Goal: Task Accomplishment & Management: Manage account settings

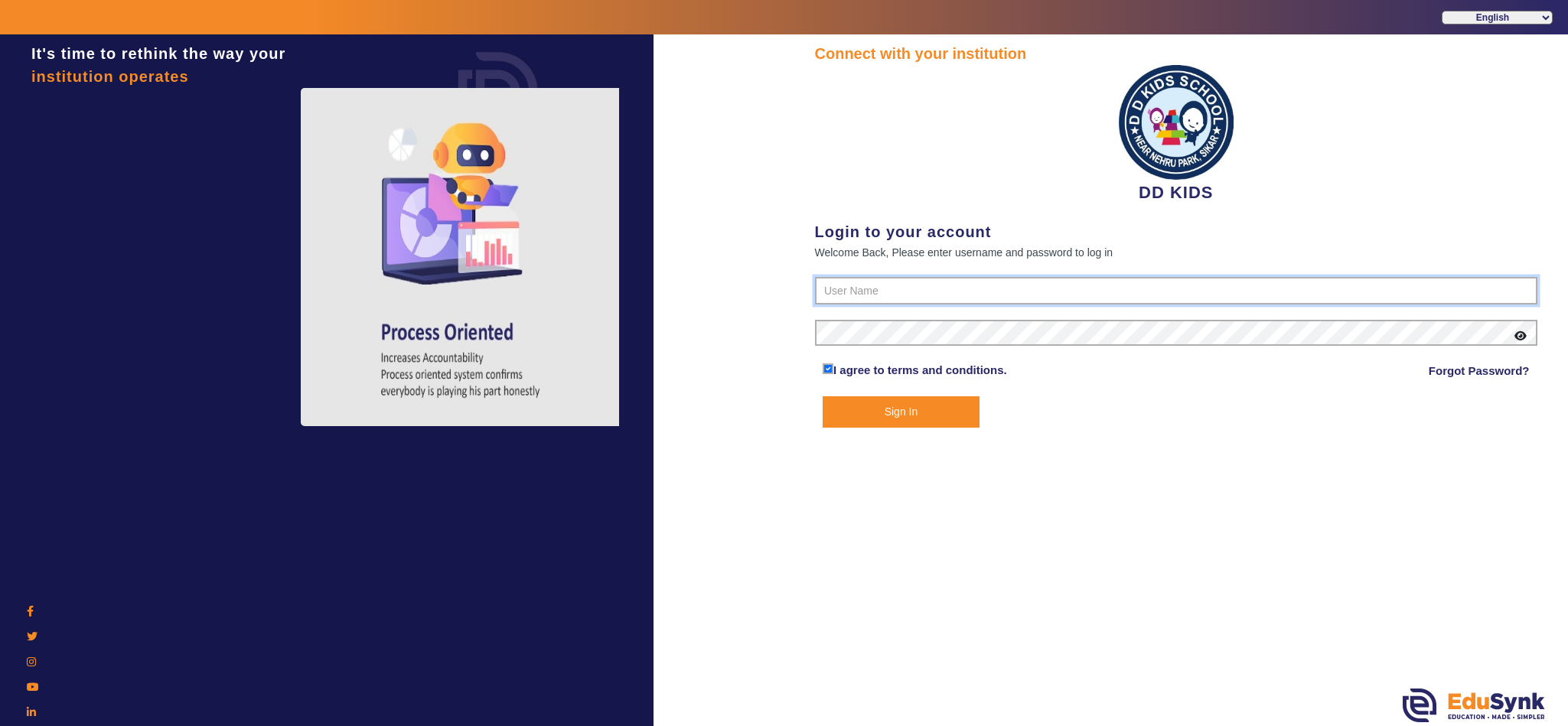
type input "8114466099"
click at [855, 416] on button "Sign In" at bounding box center [901, 411] width 157 height 32
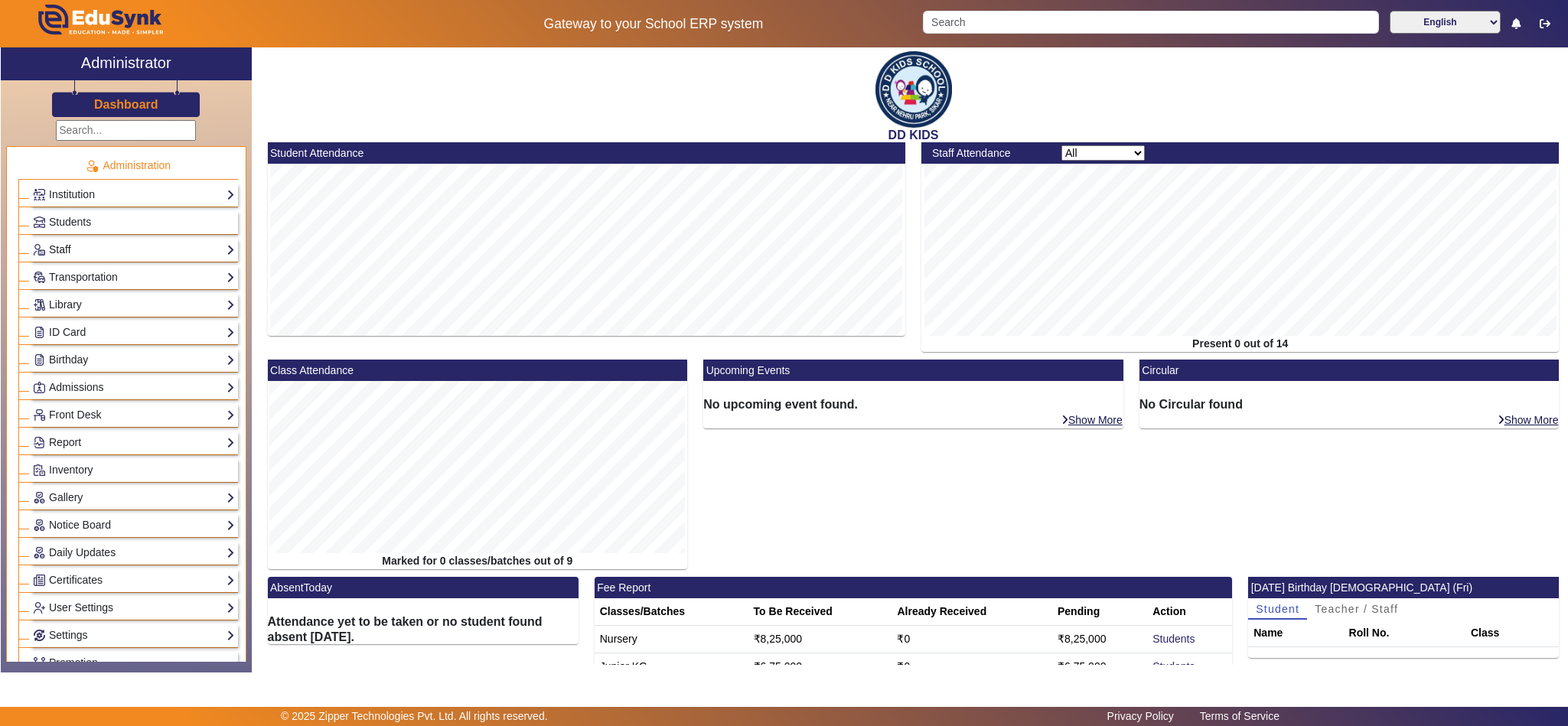
click at [53, 250] on link "Staff" at bounding box center [133, 250] width 202 height 18
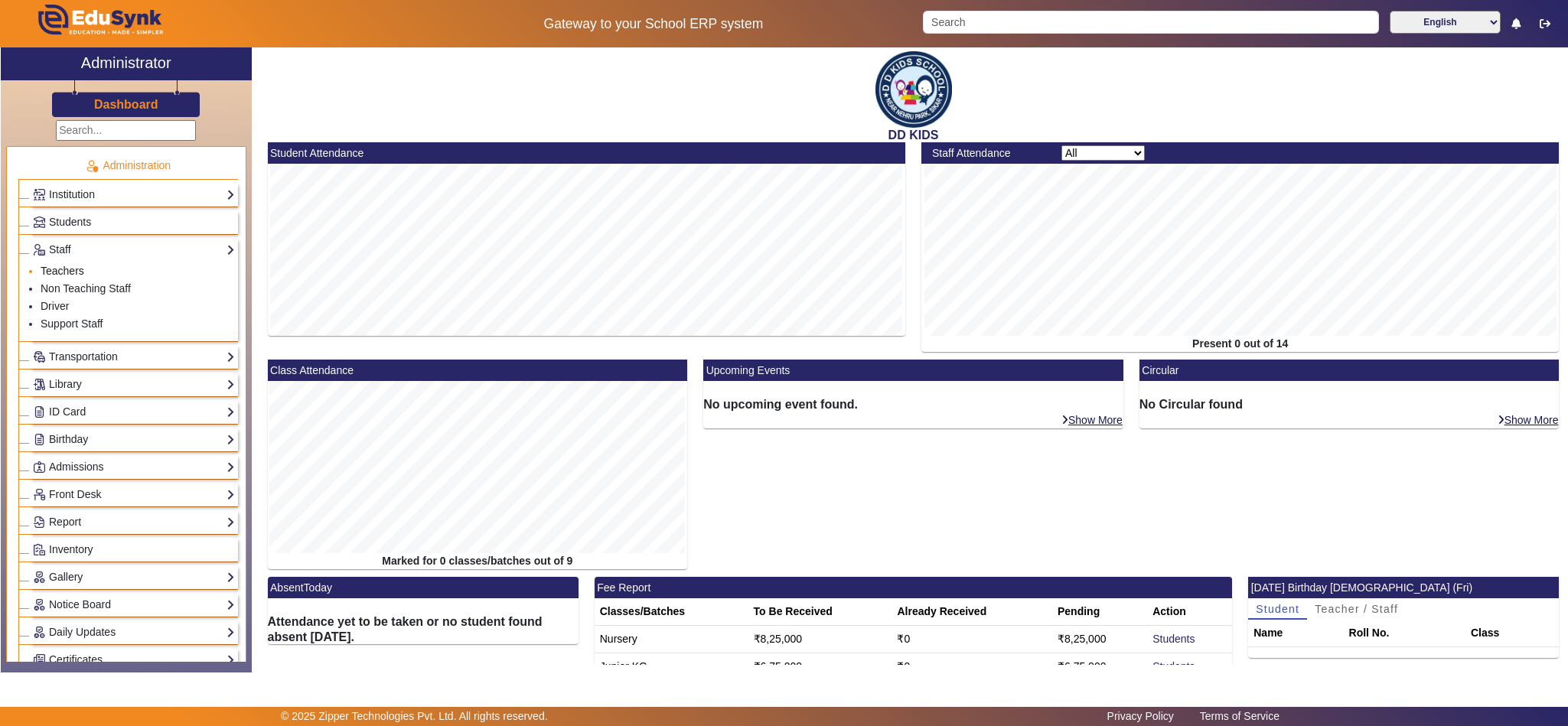
click at [72, 266] on link "Teachers" at bounding box center [63, 271] width 44 height 12
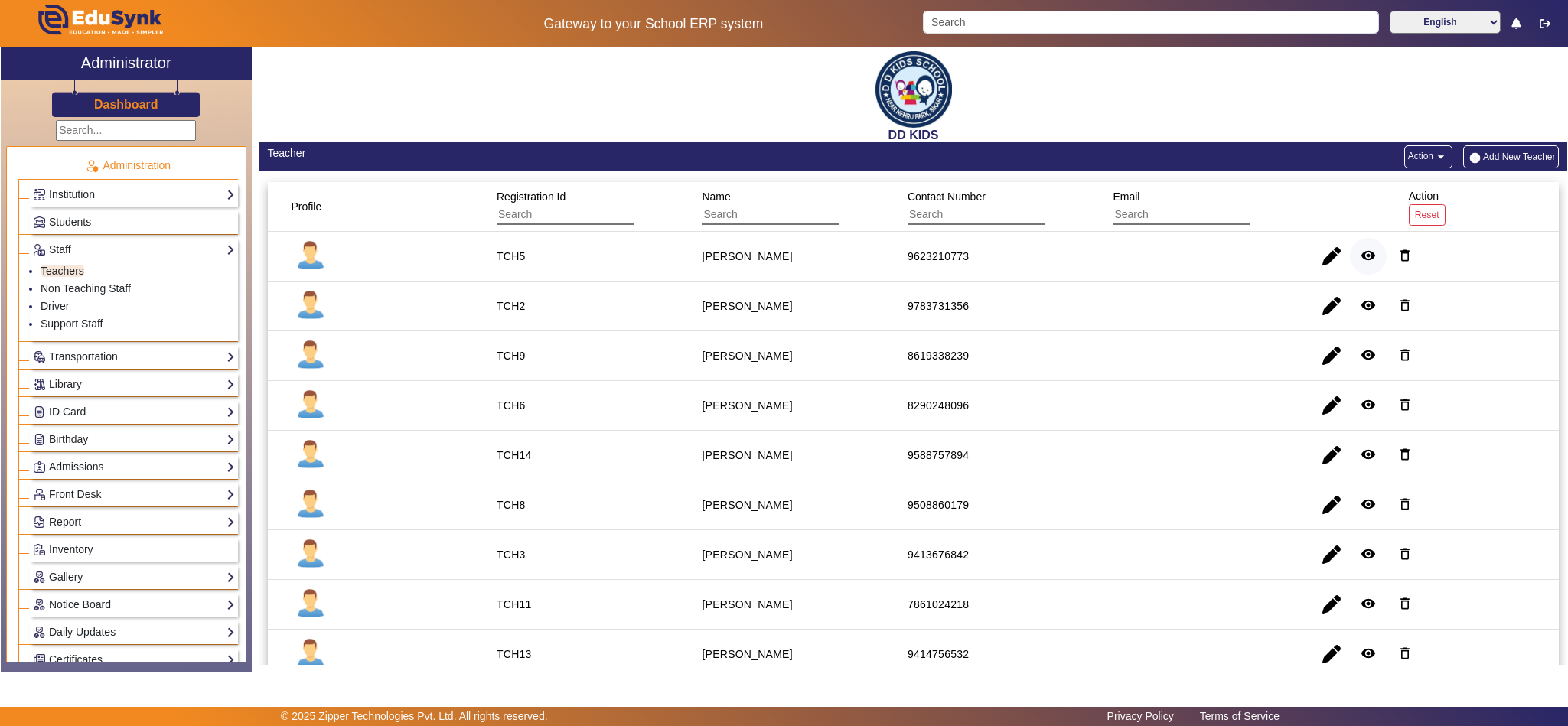
click at [1361, 253] on mat-icon "remove_red_eye" at bounding box center [1368, 255] width 15 height 15
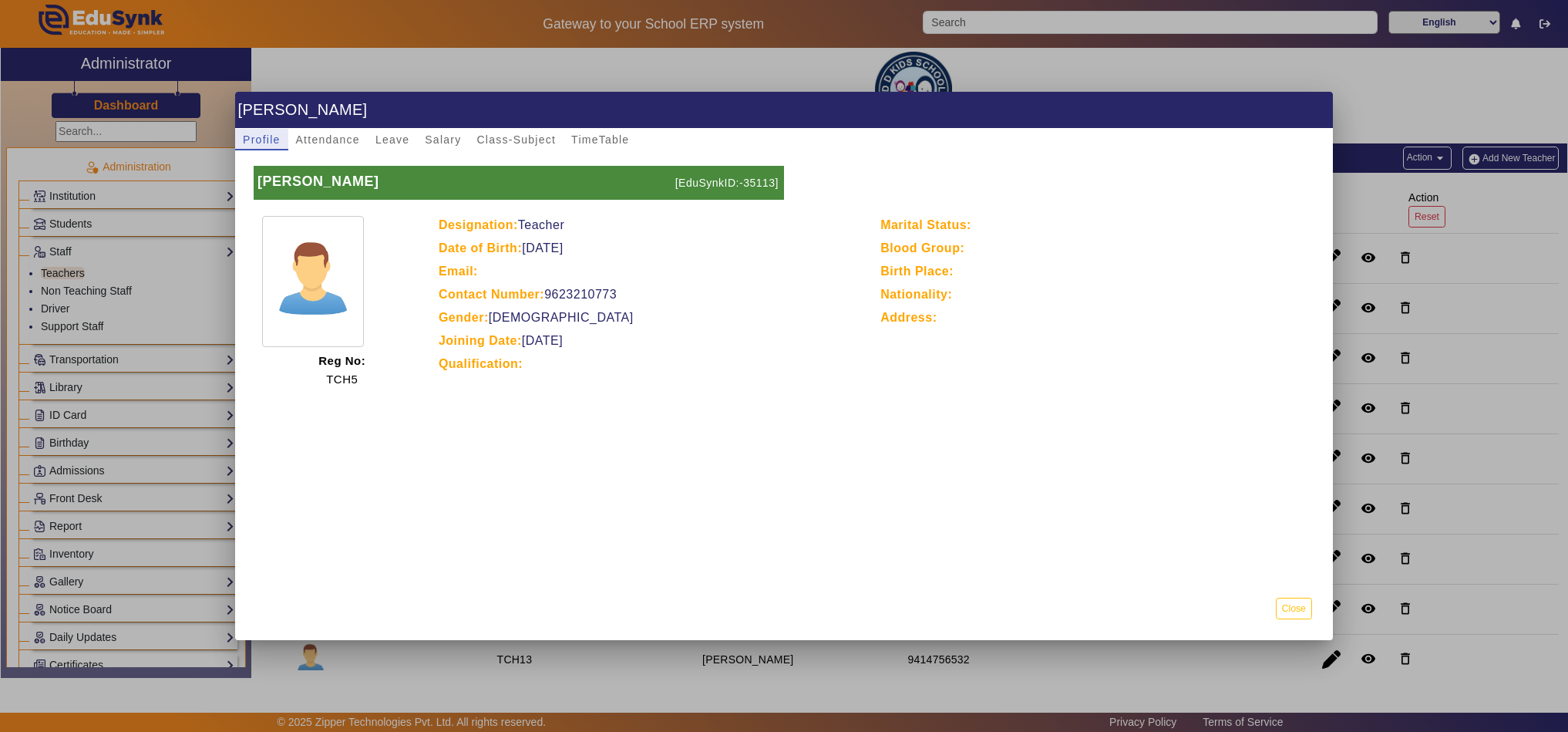
click at [1476, 77] on div at bounding box center [784, 366] width 1568 height 732
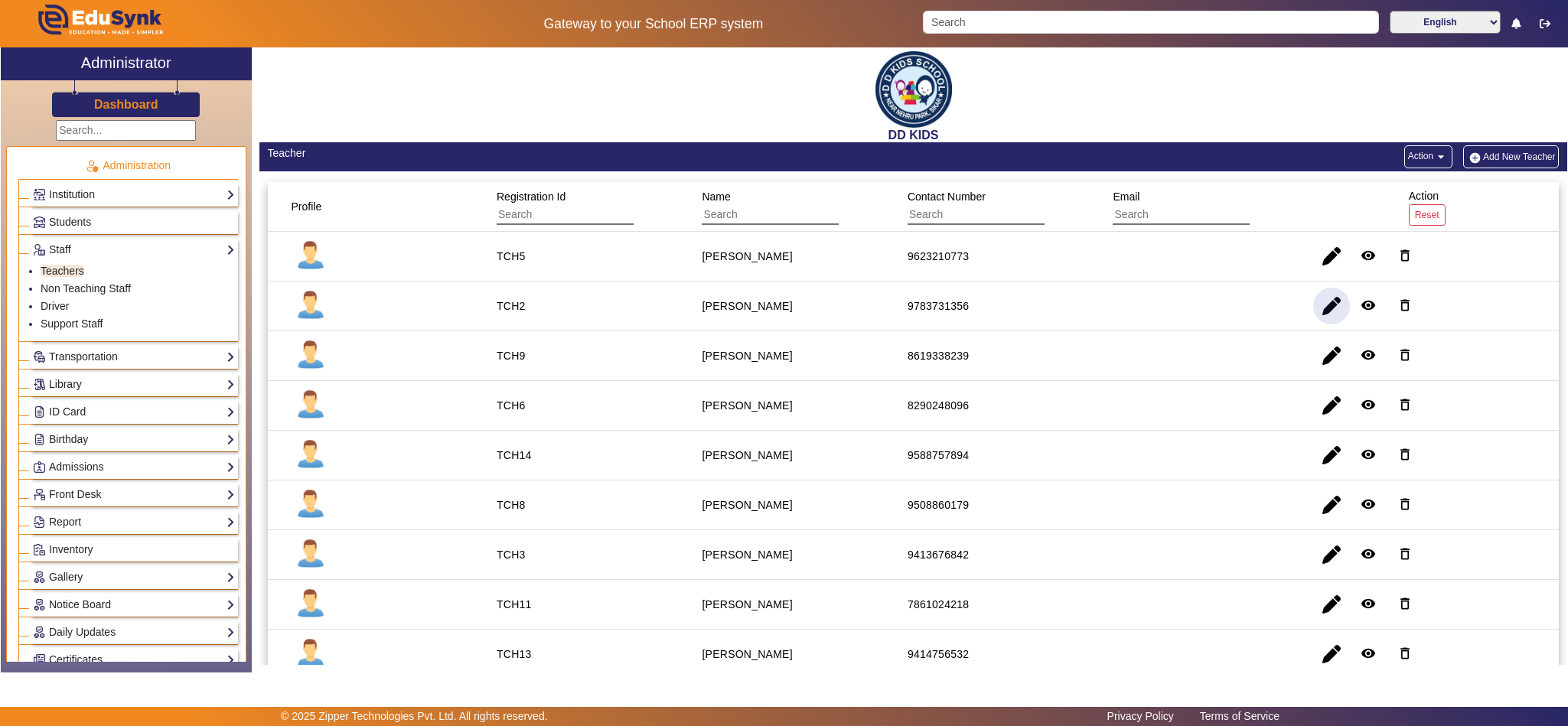
click at [1327, 305] on span "button" at bounding box center [1331, 306] width 37 height 37
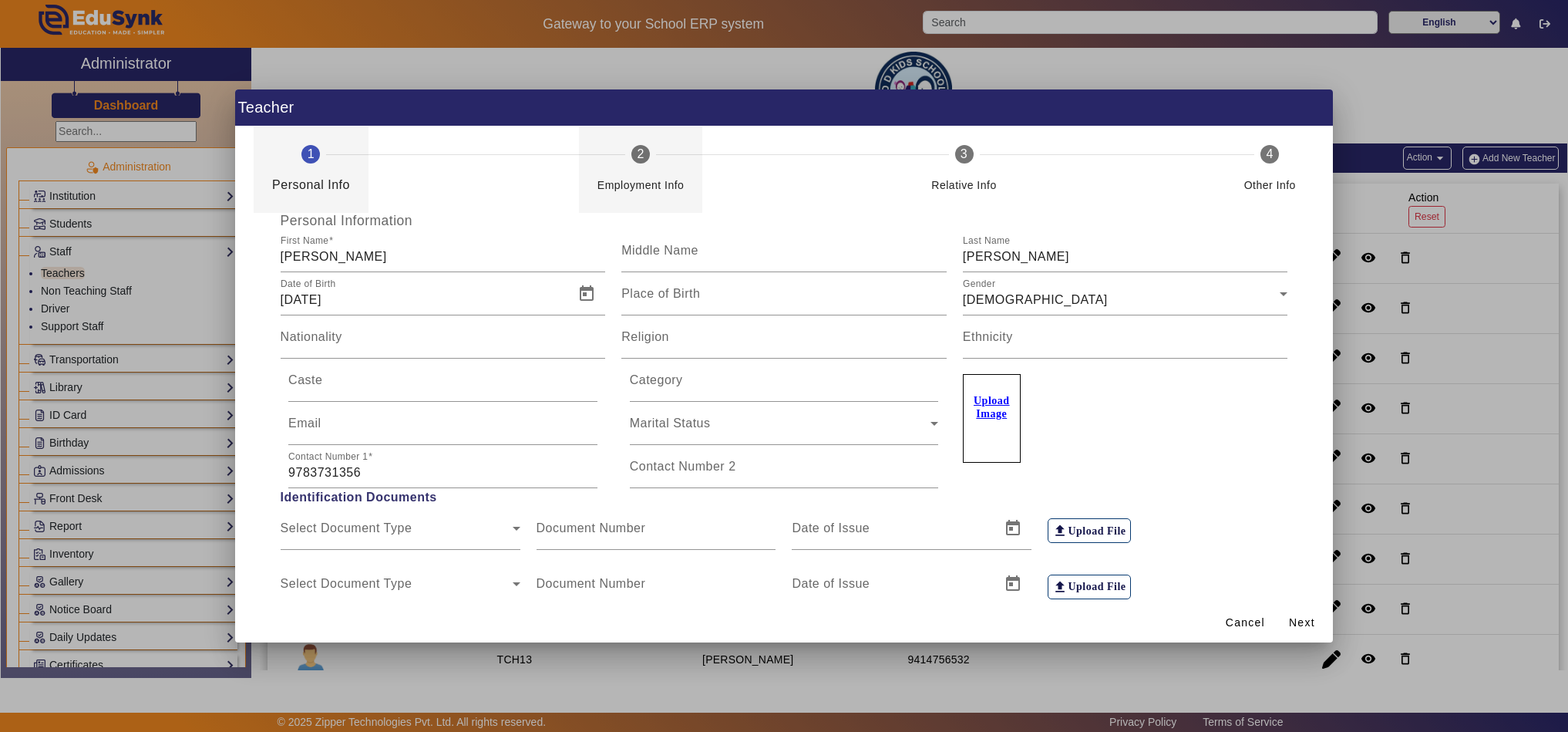
click at [668, 179] on div "Employment Info" at bounding box center [641, 185] width 87 height 19
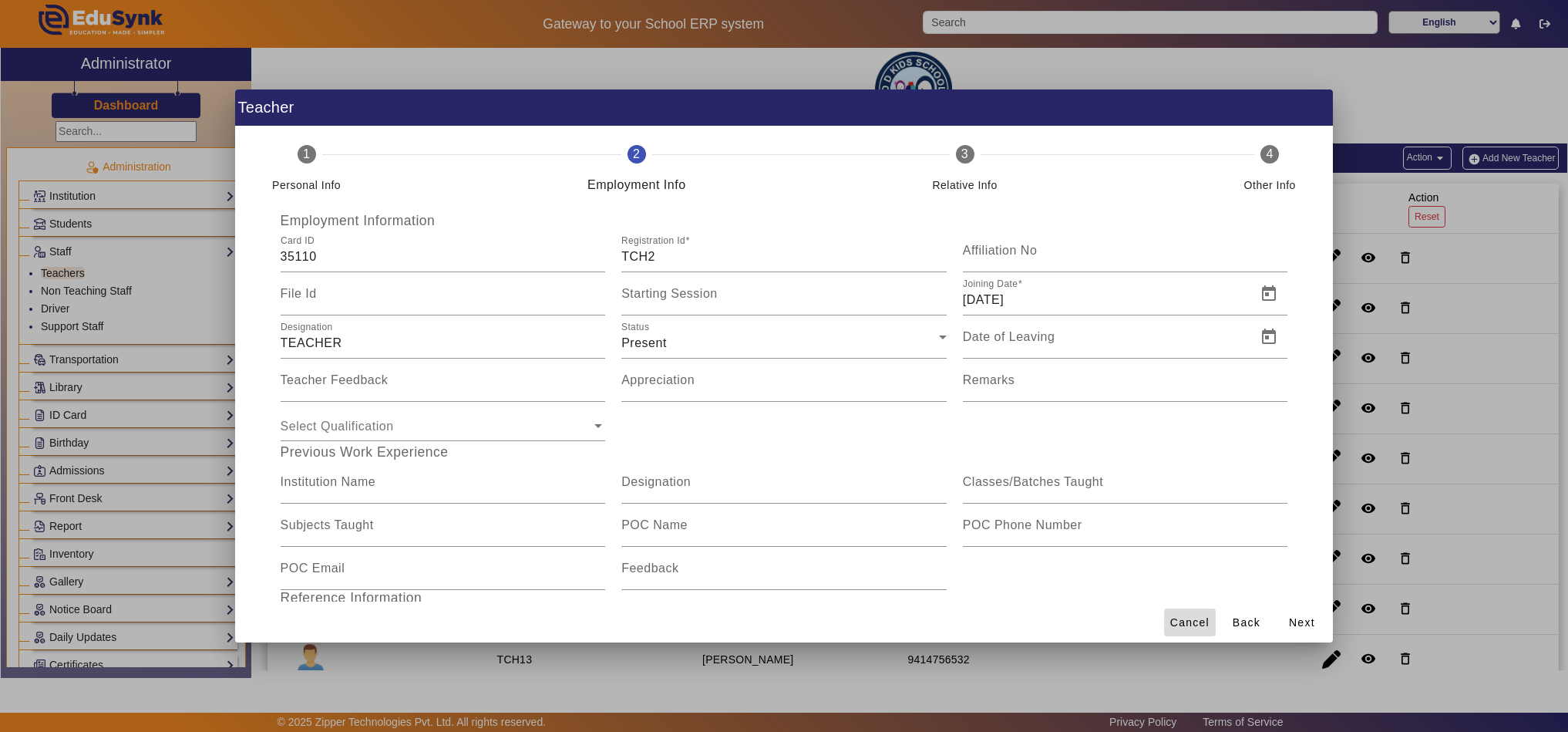
click at [1194, 616] on span "Cancel" at bounding box center [1190, 623] width 39 height 16
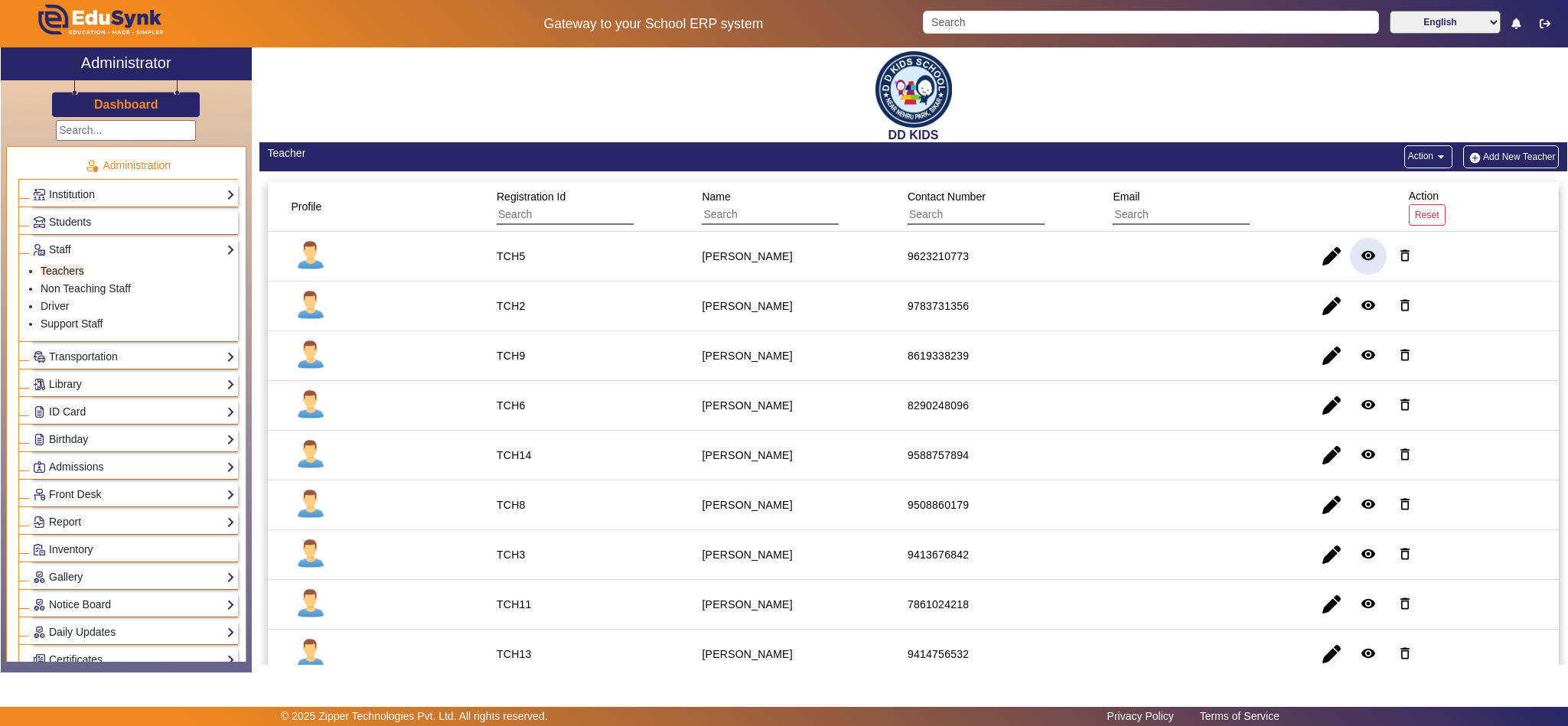
click at [1361, 250] on mat-icon "remove_red_eye" at bounding box center [1368, 255] width 15 height 15
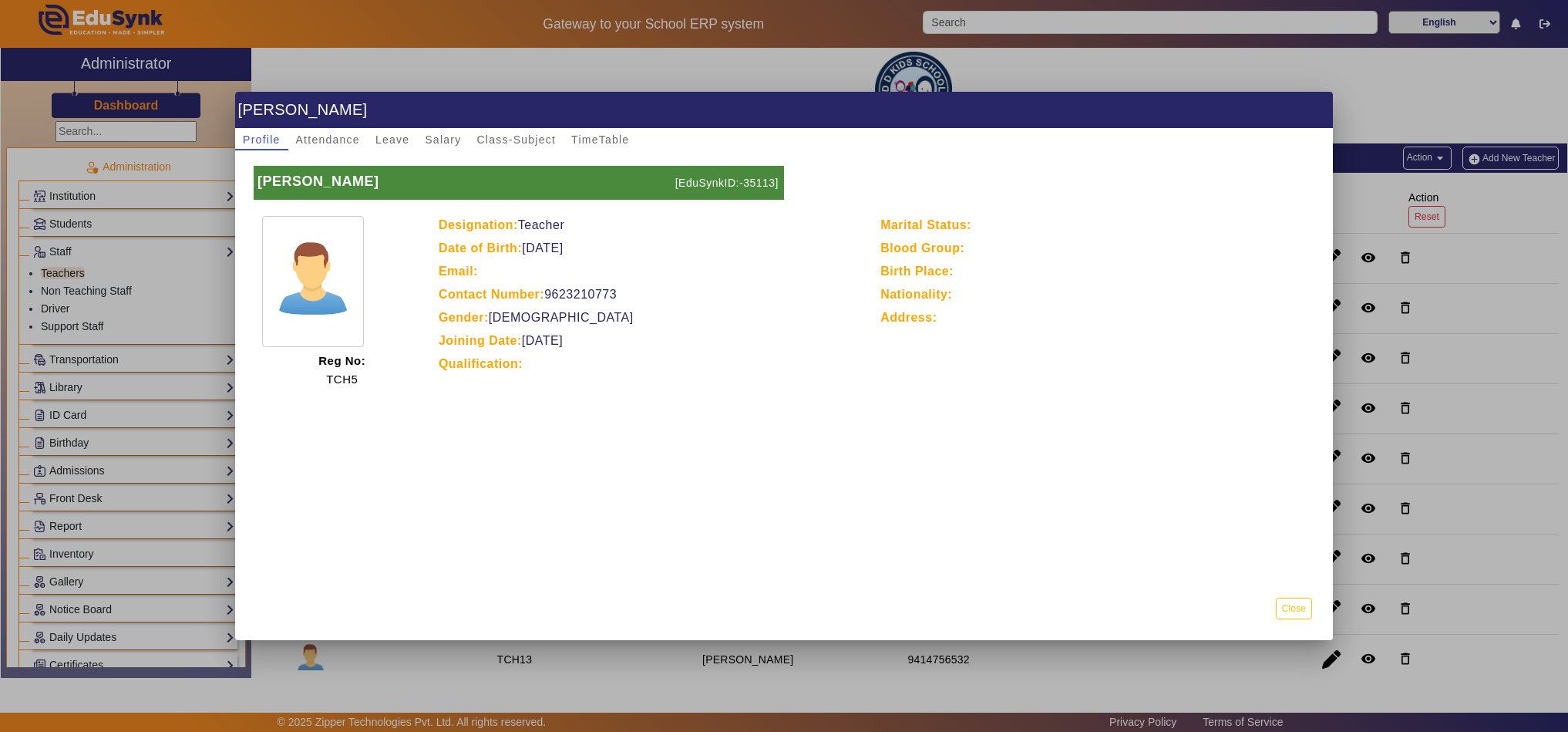
click at [1403, 84] on div at bounding box center [784, 366] width 1568 height 732
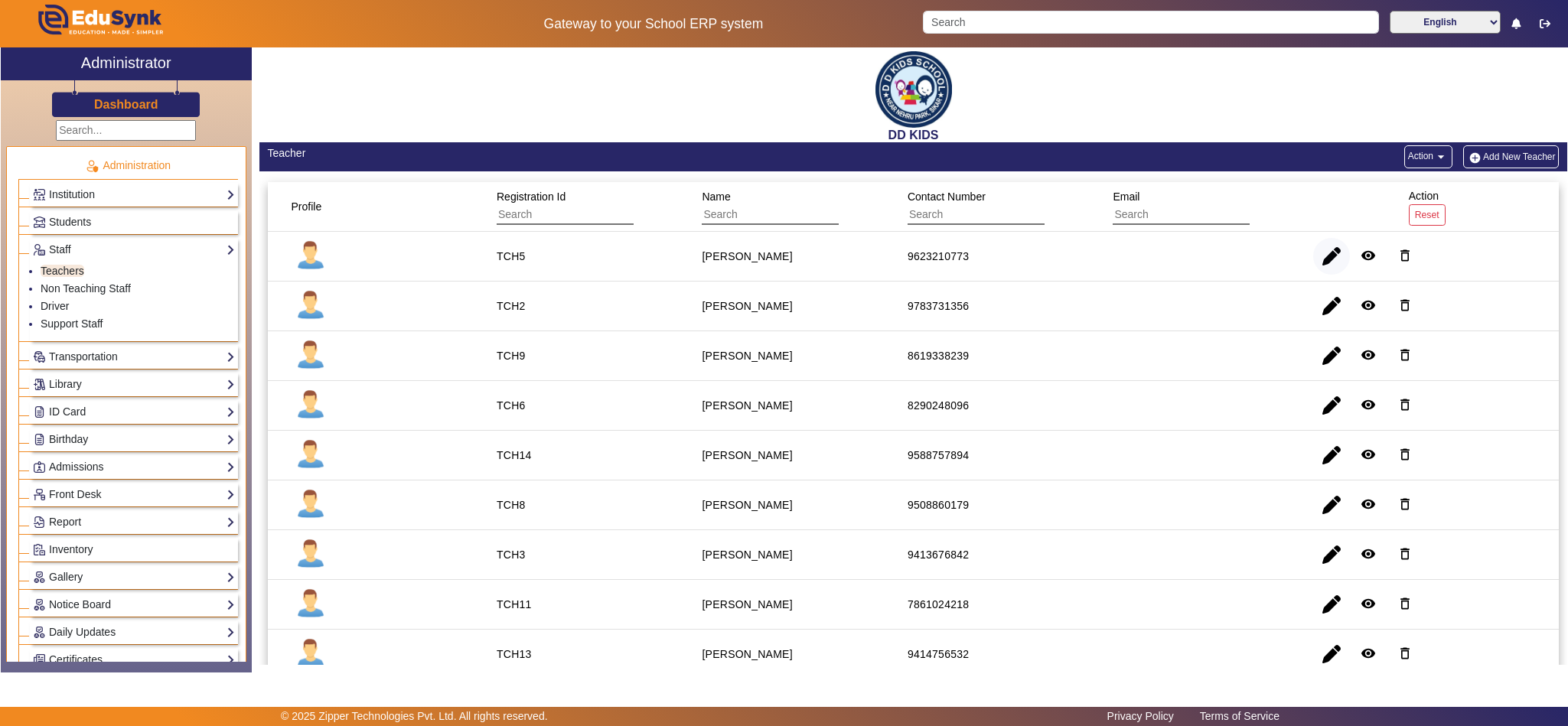
click at [1321, 263] on span "button" at bounding box center [1331, 256] width 37 height 37
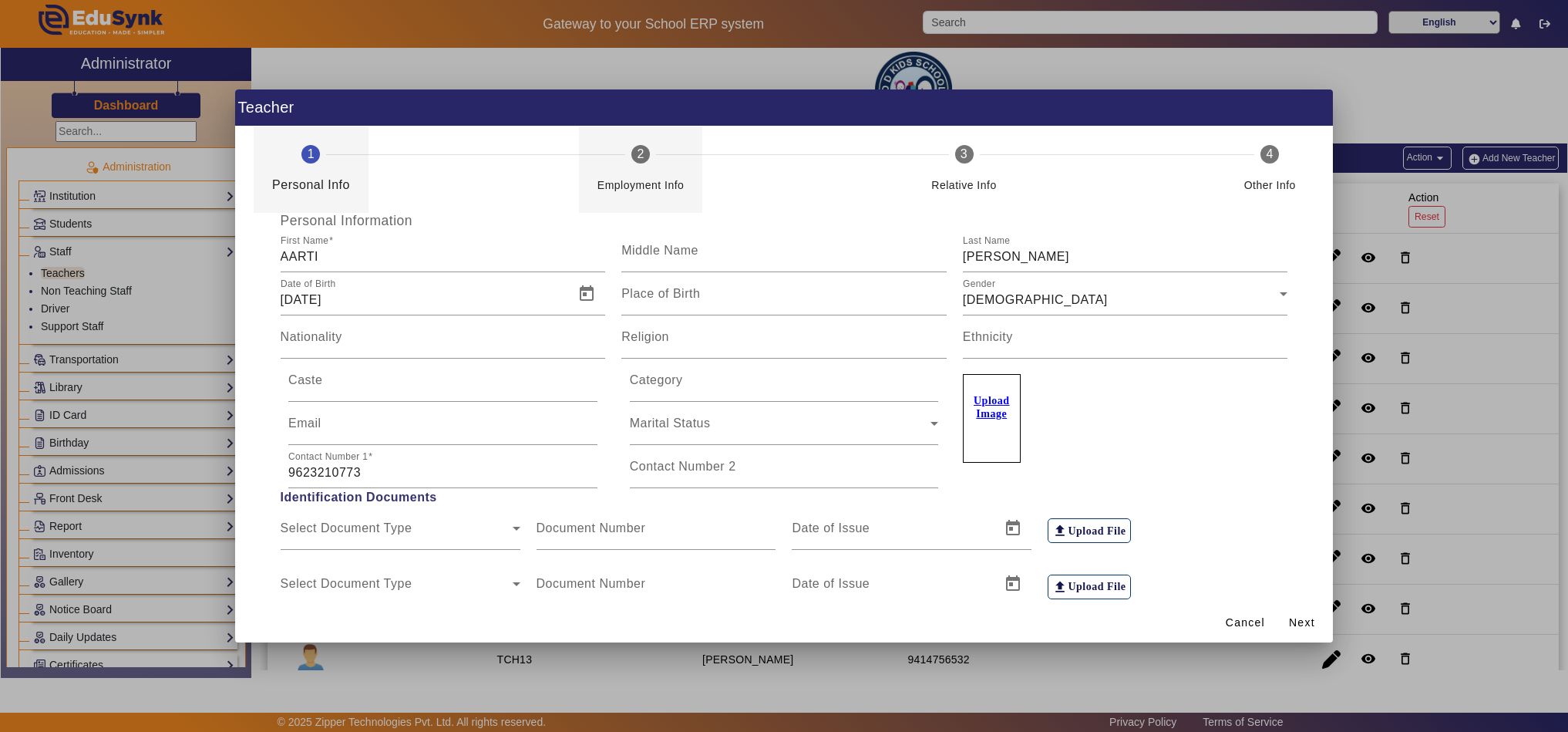
click at [591, 176] on mat-step-header "2 Employment Info" at bounding box center [641, 169] width 125 height 86
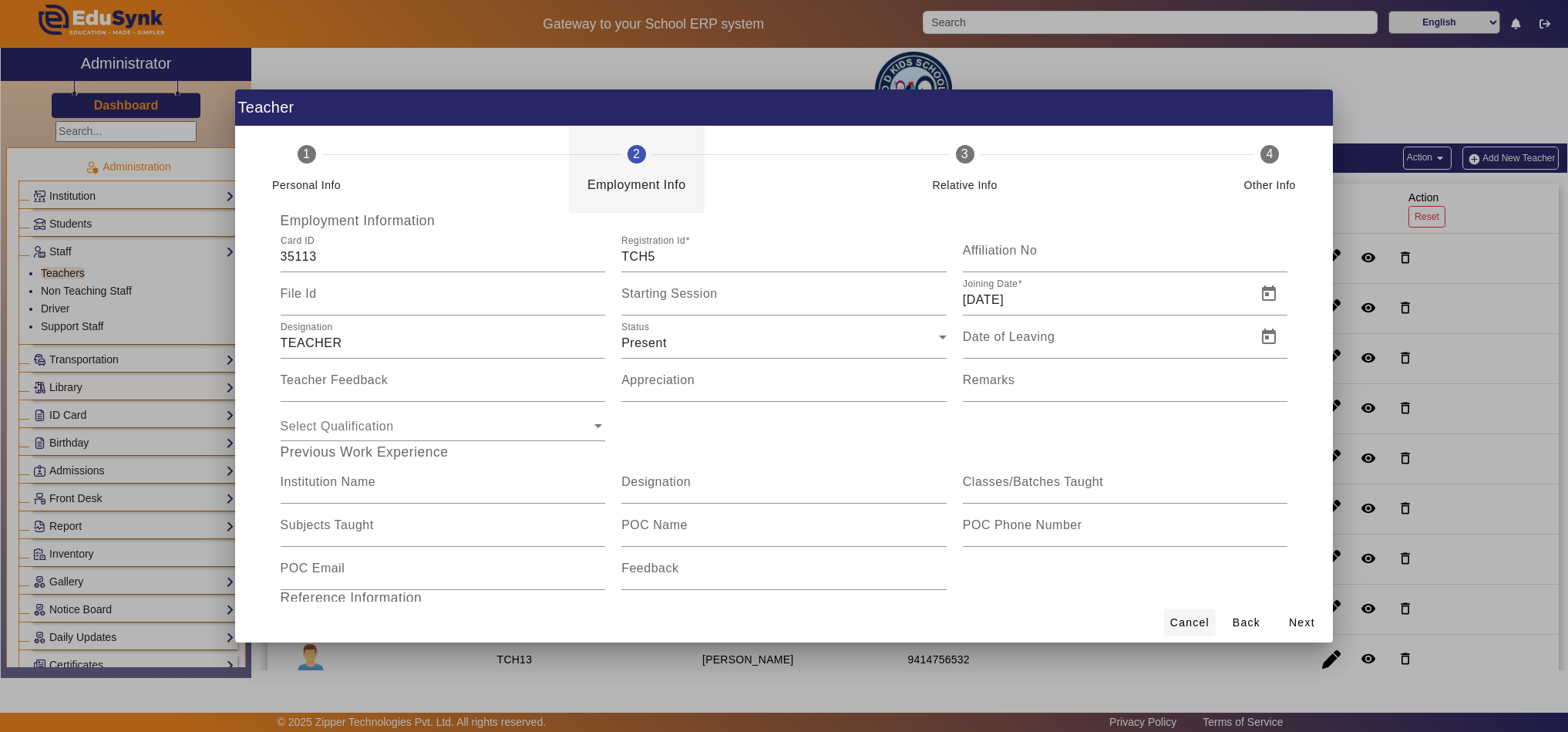
click at [1205, 625] on span "Cancel" at bounding box center [1190, 623] width 39 height 16
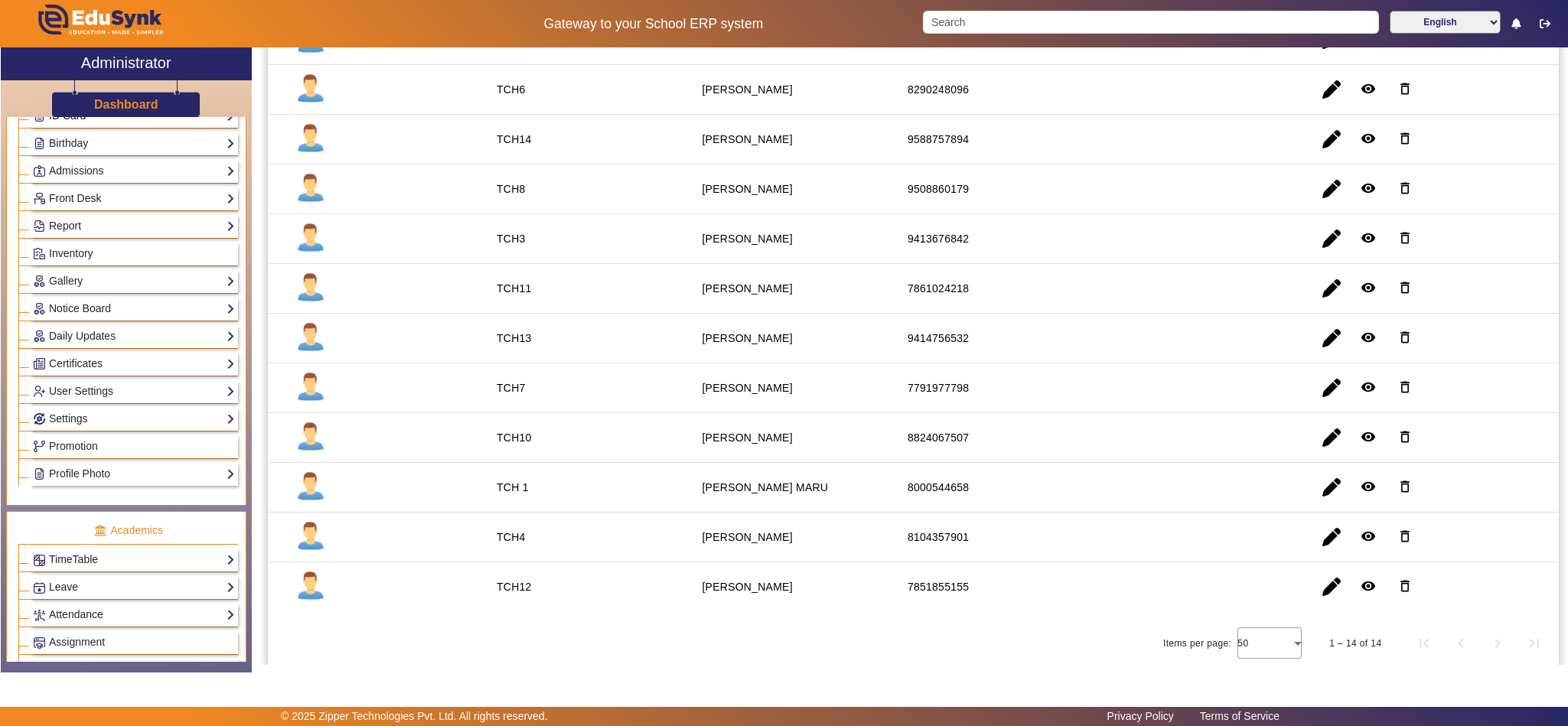
scroll to position [382, 0]
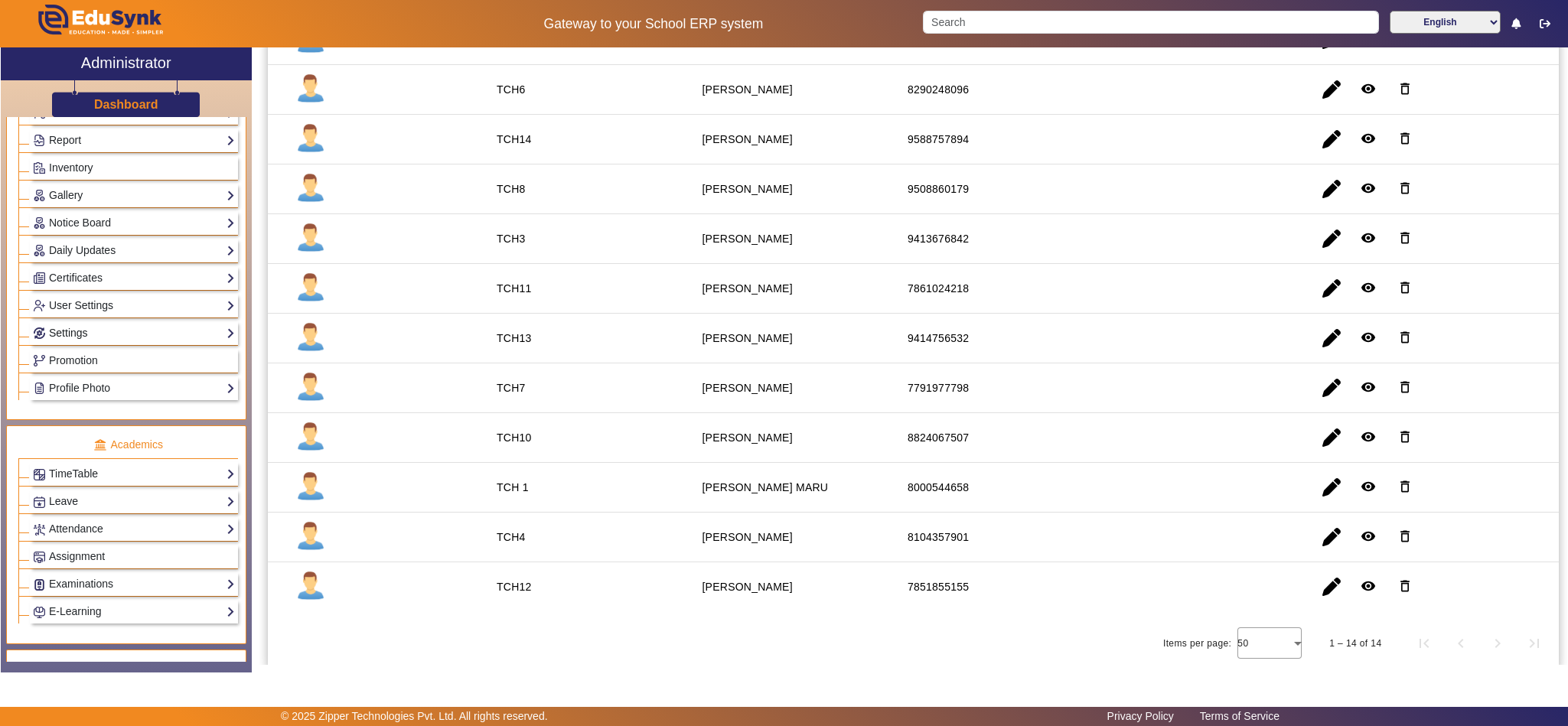
click at [93, 342] on link "Settings" at bounding box center [133, 333] width 202 height 18
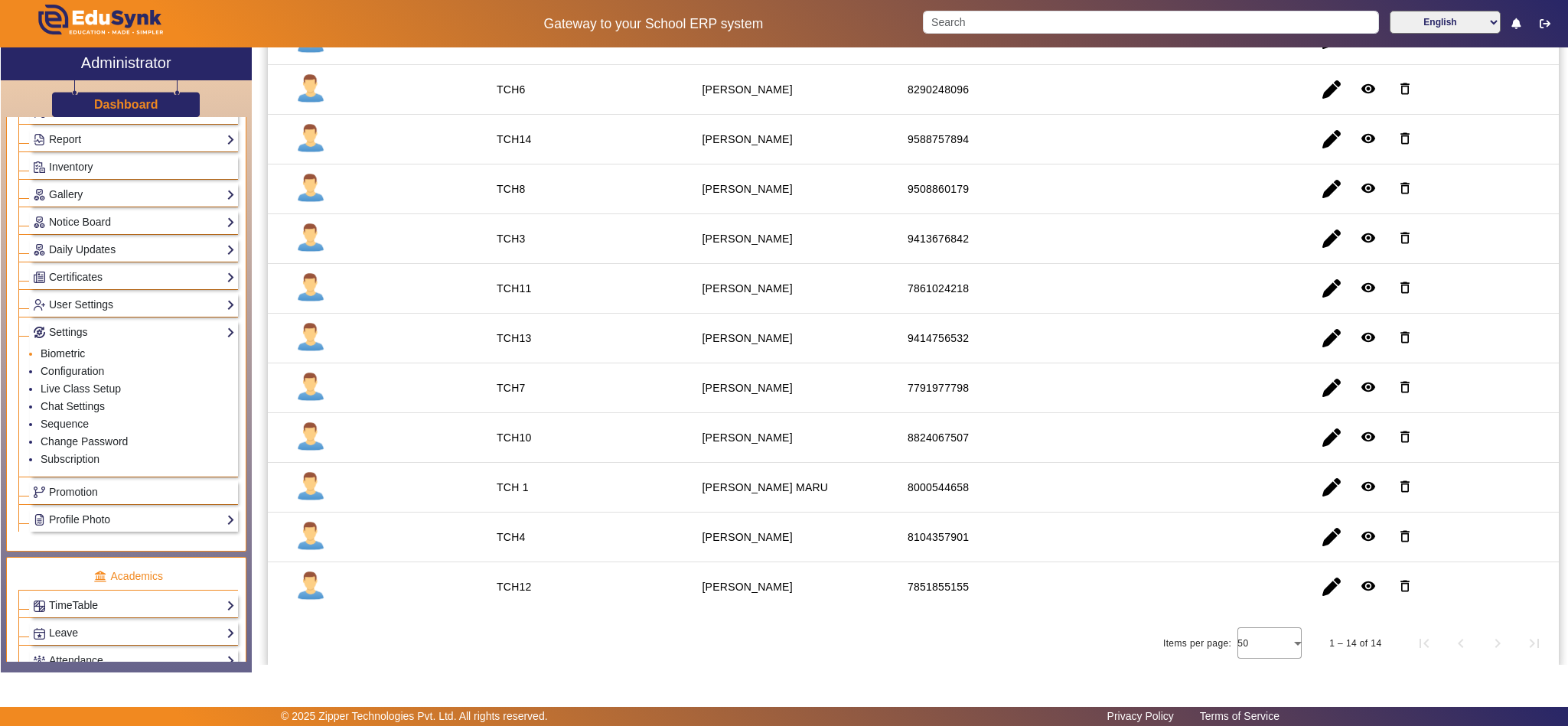
click at [76, 359] on link "Biometric" at bounding box center [63, 353] width 45 height 12
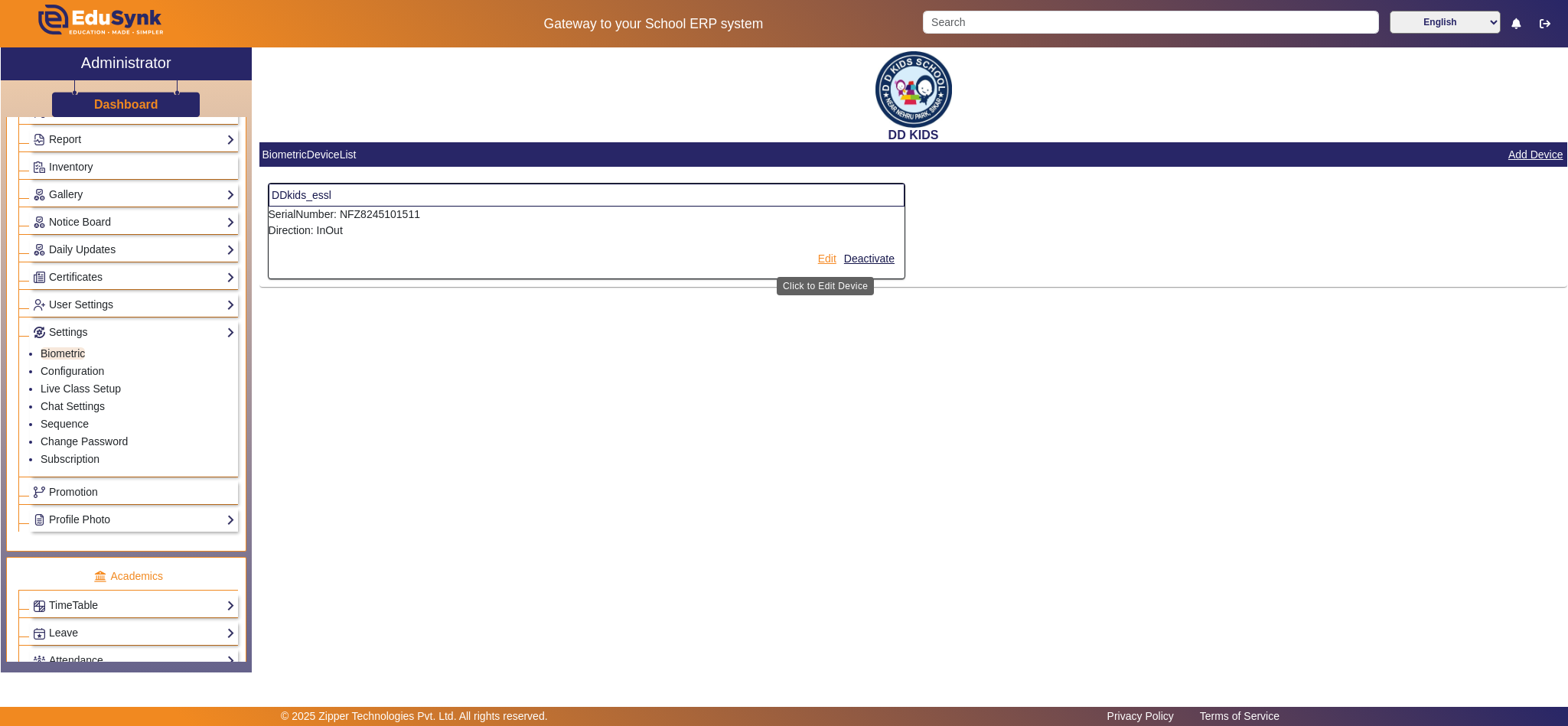
click at [817, 260] on button "Edit" at bounding box center [827, 259] width 21 height 20
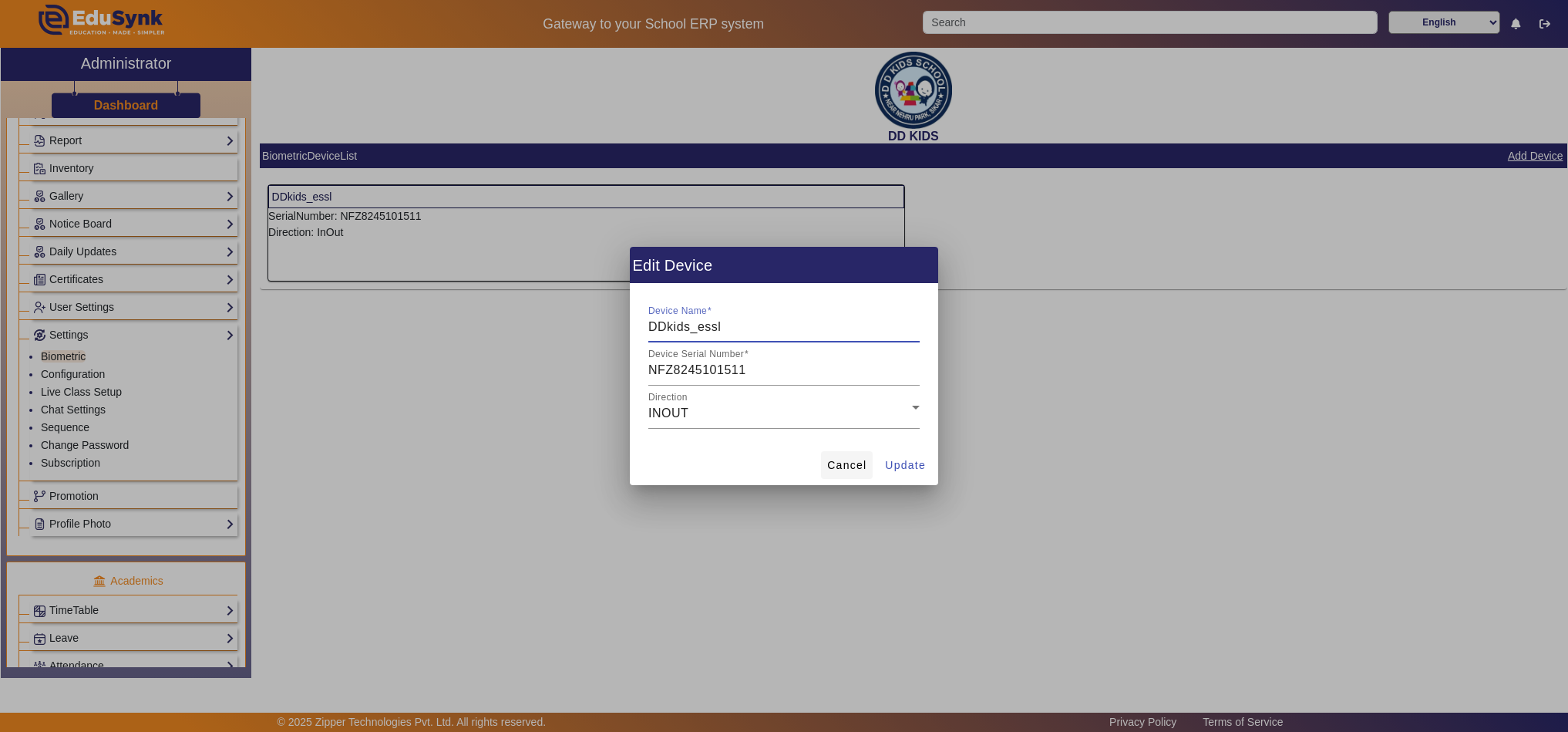
click at [841, 463] on span "Cancel" at bounding box center [847, 466] width 39 height 16
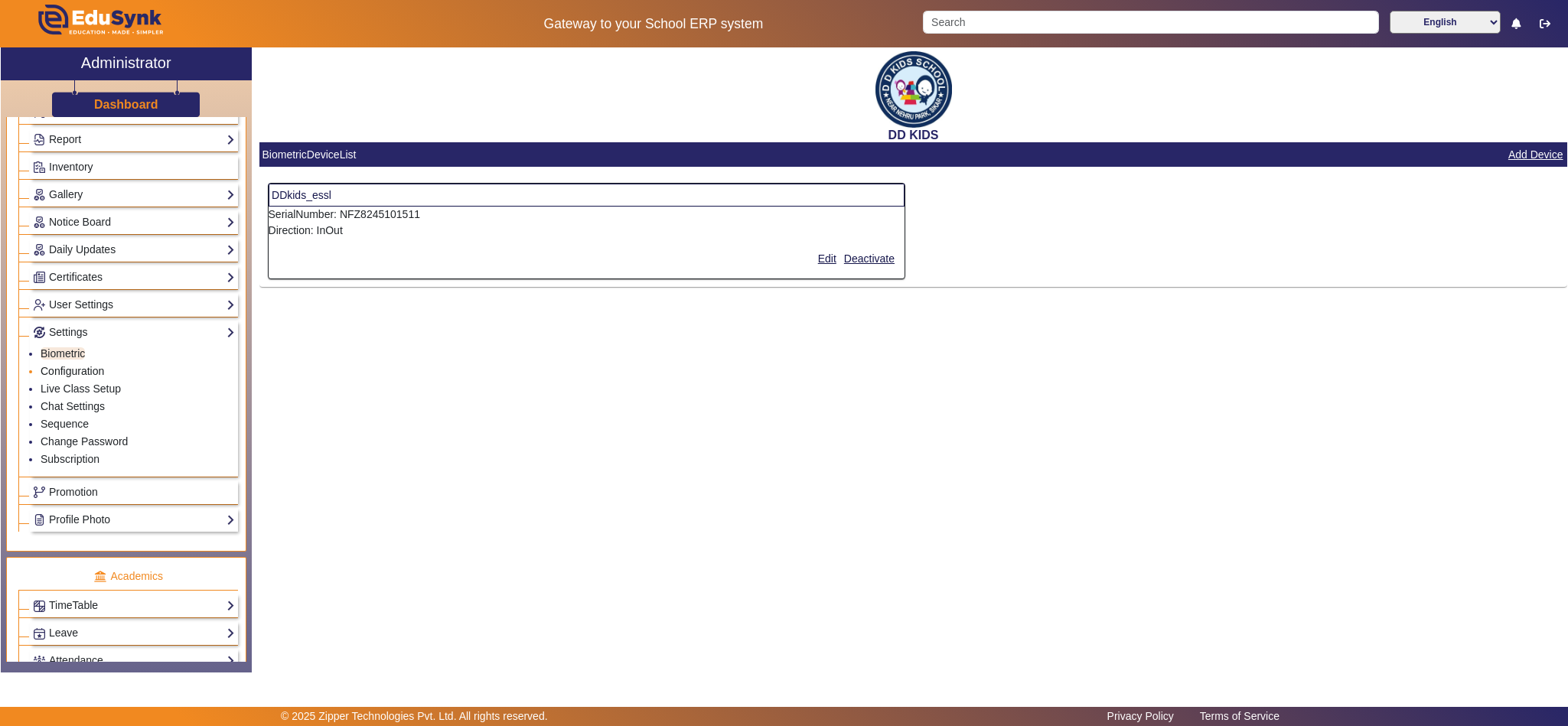
click at [88, 377] on link "Configuration" at bounding box center [72, 371] width 63 height 12
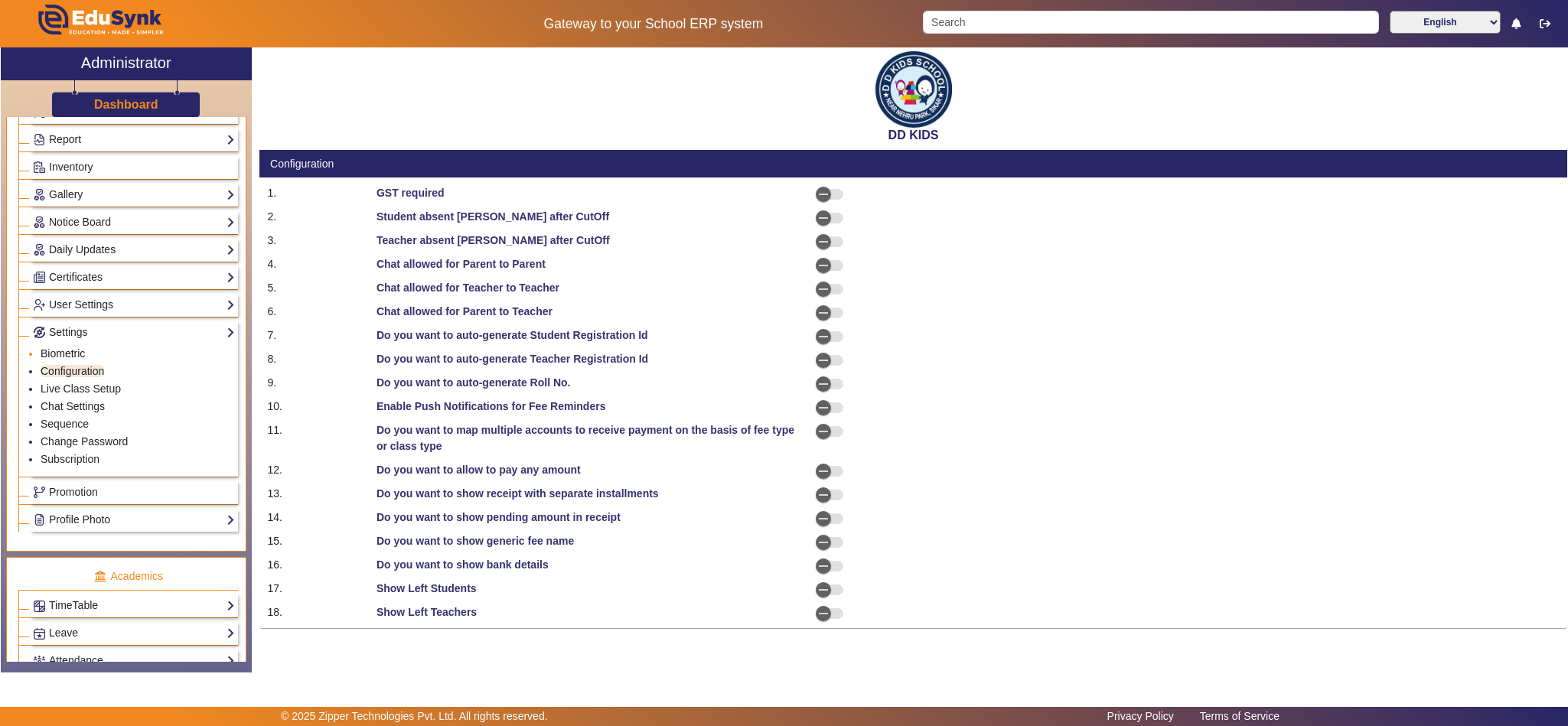
click at [68, 359] on link "Biometric" at bounding box center [63, 353] width 45 height 12
